Goal: Navigation & Orientation: Find specific page/section

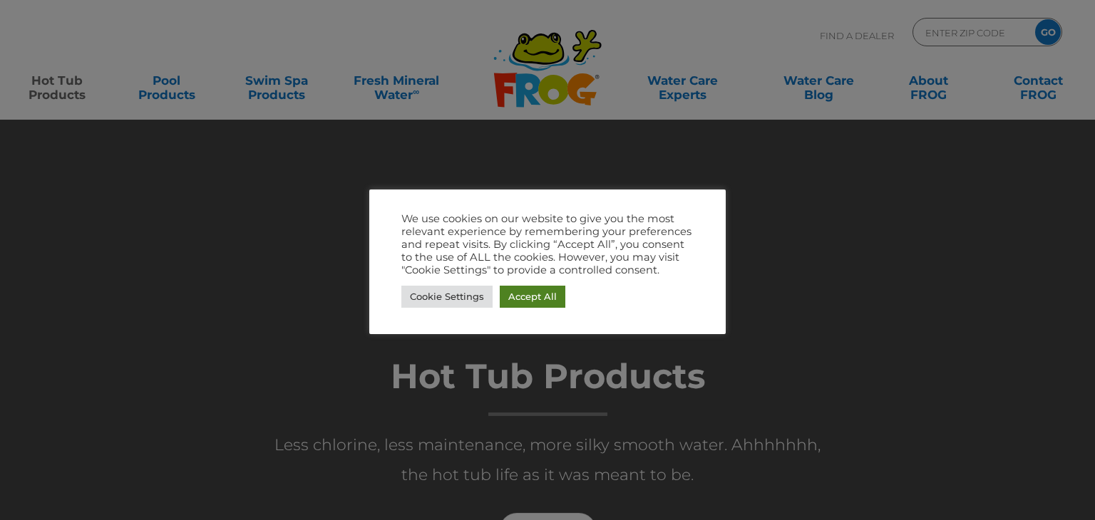
click at [535, 299] on link "Accept All" at bounding box center [533, 297] width 66 height 22
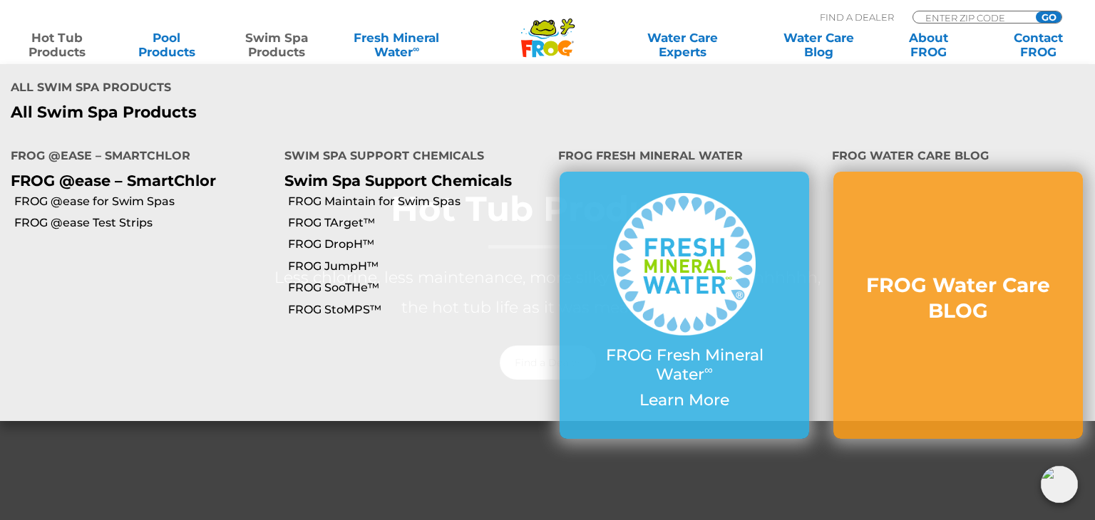
scroll to position [168, 0]
click at [341, 215] on link "FROG TArget™" at bounding box center [417, 223] width 259 height 16
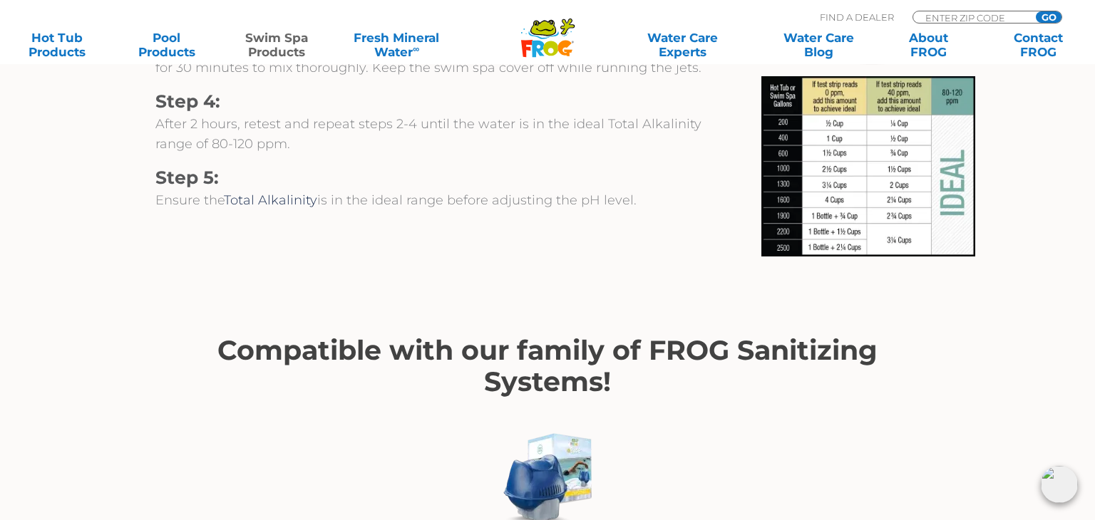
scroll to position [1770, 0]
